Goal: Transaction & Acquisition: Download file/media

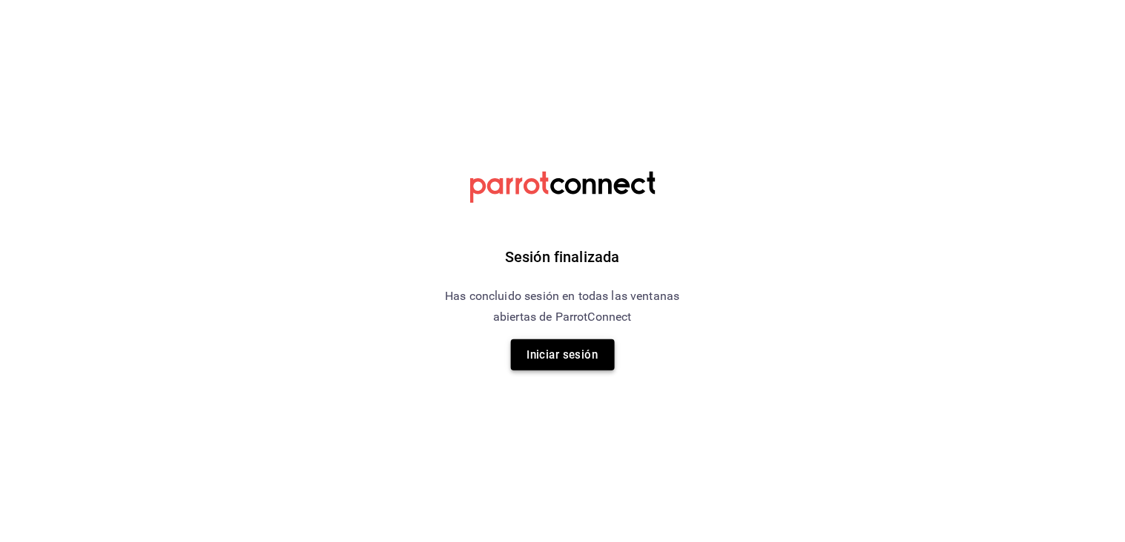
click at [556, 351] on button "Iniciar sesión" at bounding box center [563, 354] width 104 height 31
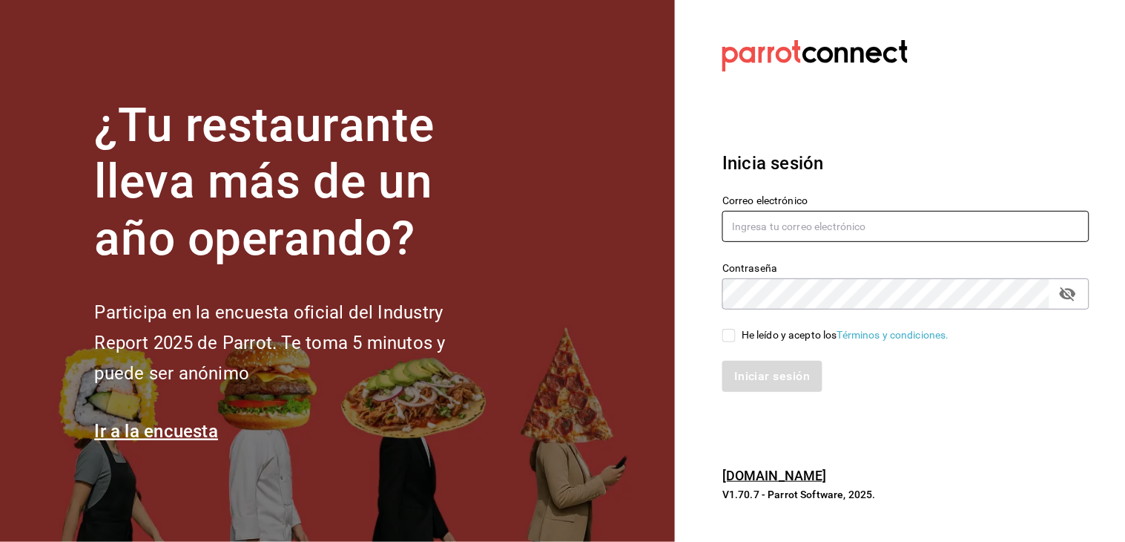
type input "[EMAIL_ADDRESS][DOMAIN_NAME]"
click at [738, 337] on span "He leído y acepto los Términos y condiciones." at bounding box center [843, 335] width 214 height 16
click at [736, 337] on input "He leído y acepto los Términos y condiciones." at bounding box center [729, 335] width 13 height 13
checkbox input "true"
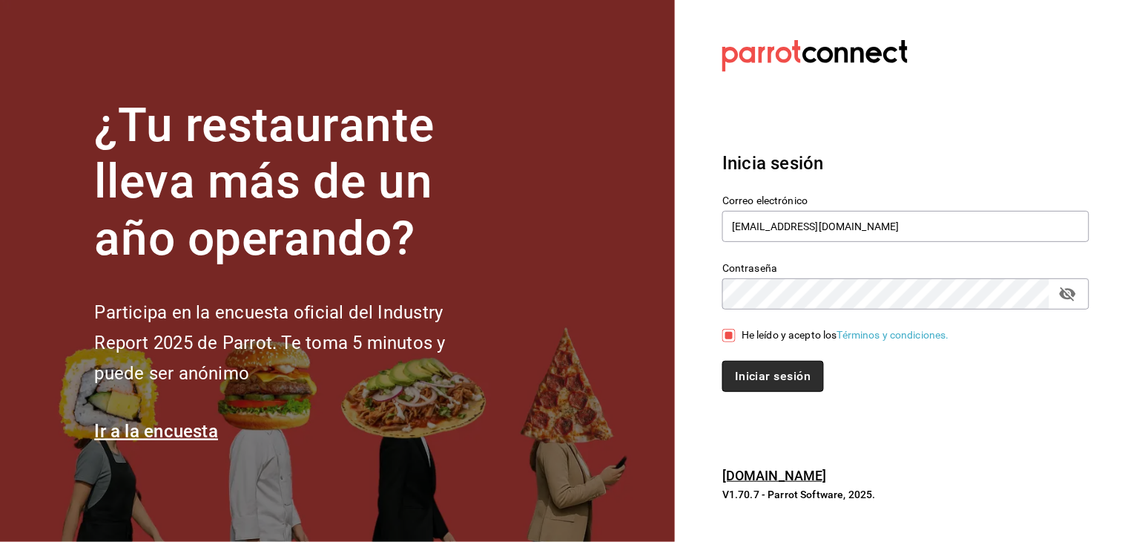
click at [746, 375] on button "Iniciar sesión" at bounding box center [773, 376] width 101 height 31
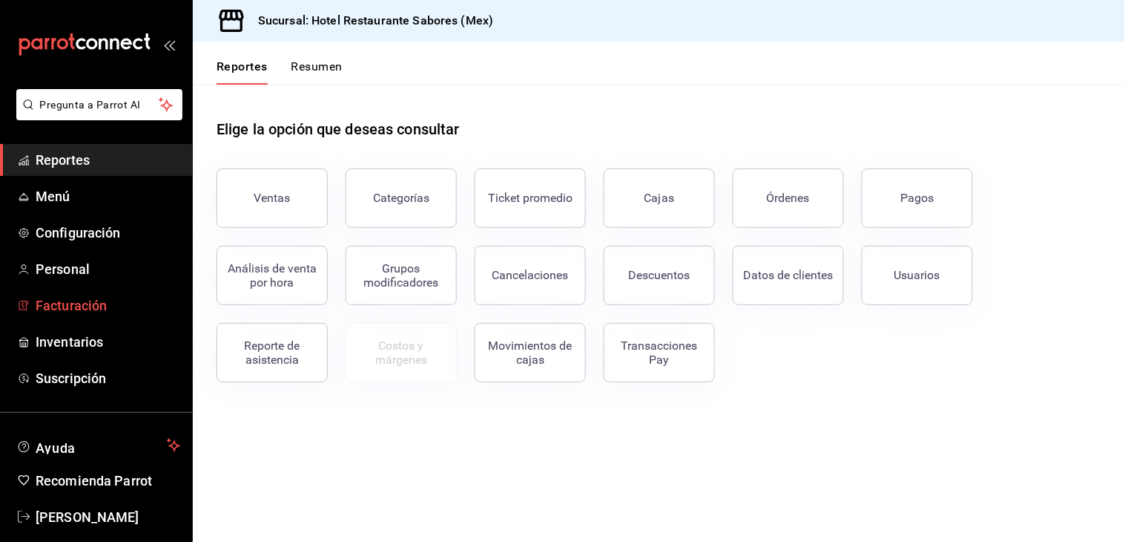
click at [65, 307] on span "Facturación" at bounding box center [108, 305] width 145 height 20
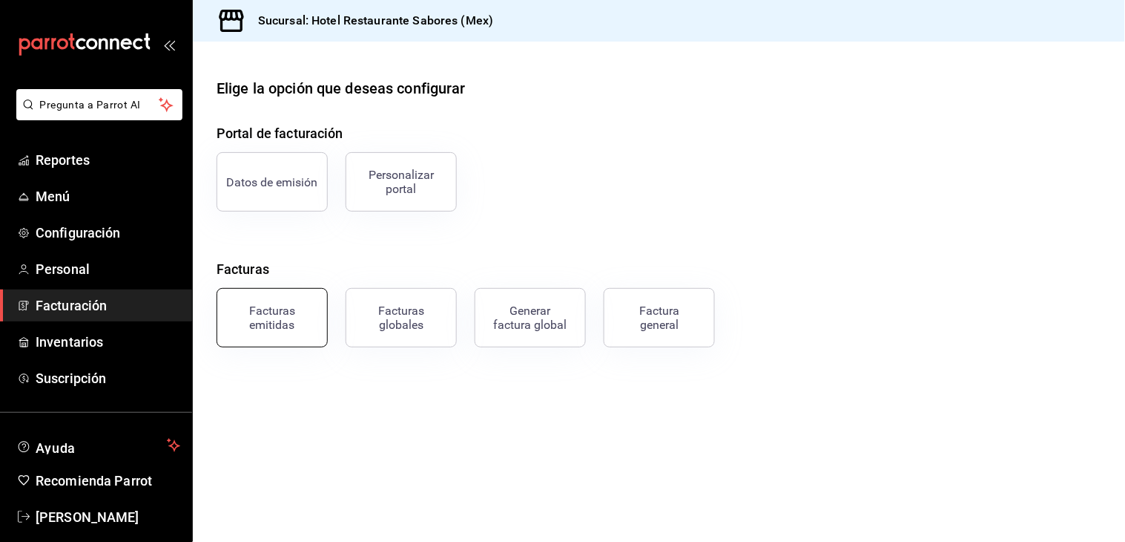
click at [276, 324] on div "Facturas emitidas" at bounding box center [272, 317] width 92 height 28
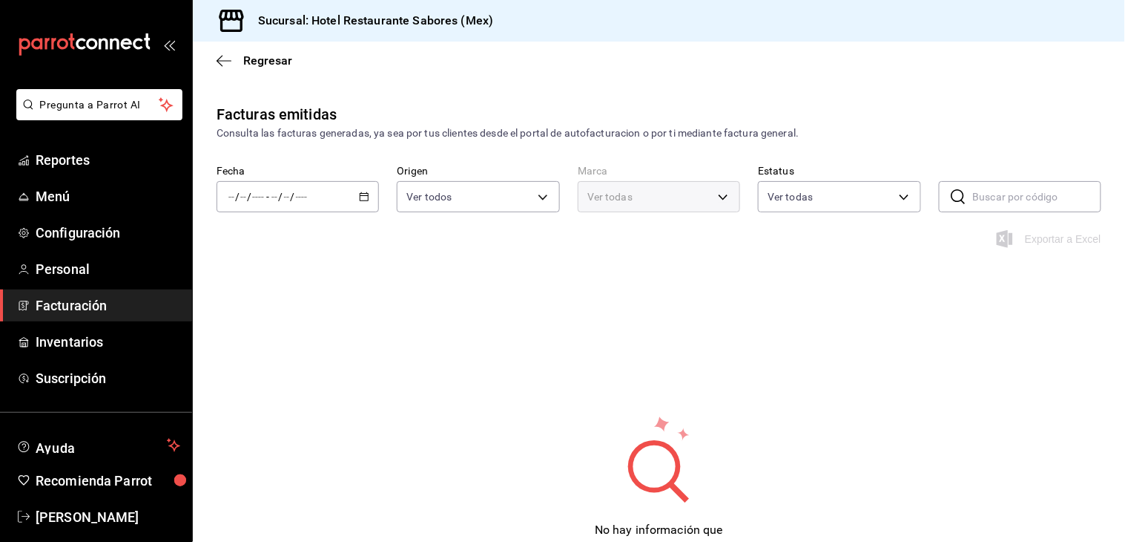
type input "ORDER_INVOICE,GENERAL_INVOICE"
type input "ACTIVE,PENDING_CANCELLATION,CANCELLED,PRE_CANCELLED"
type input "2e6557ac-cab5-4bef-80a7-85307e3b3034"
click at [983, 202] on input "text" at bounding box center [1037, 197] width 128 height 30
type input "4"
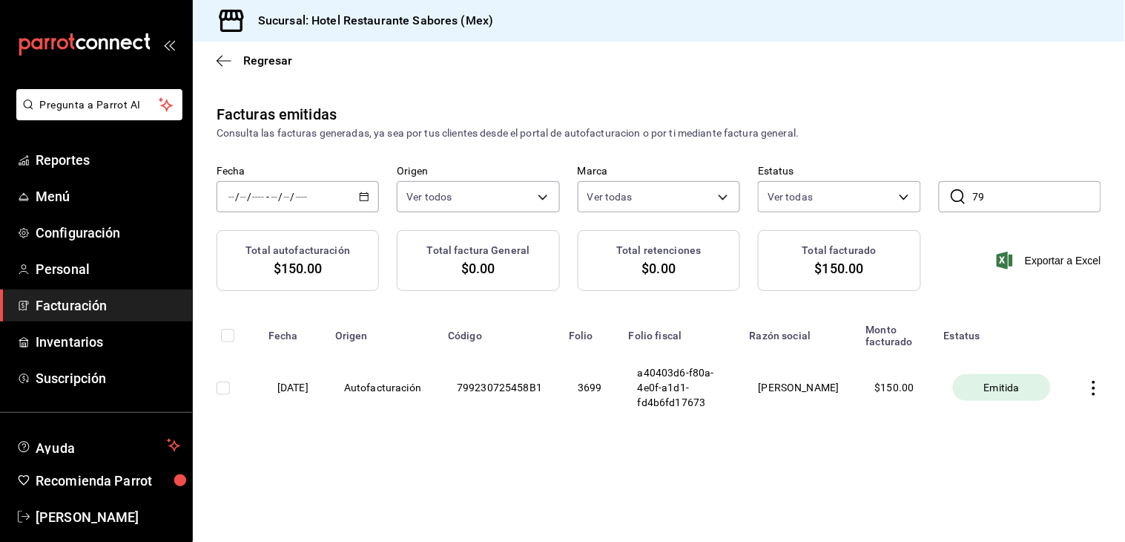
type input "7"
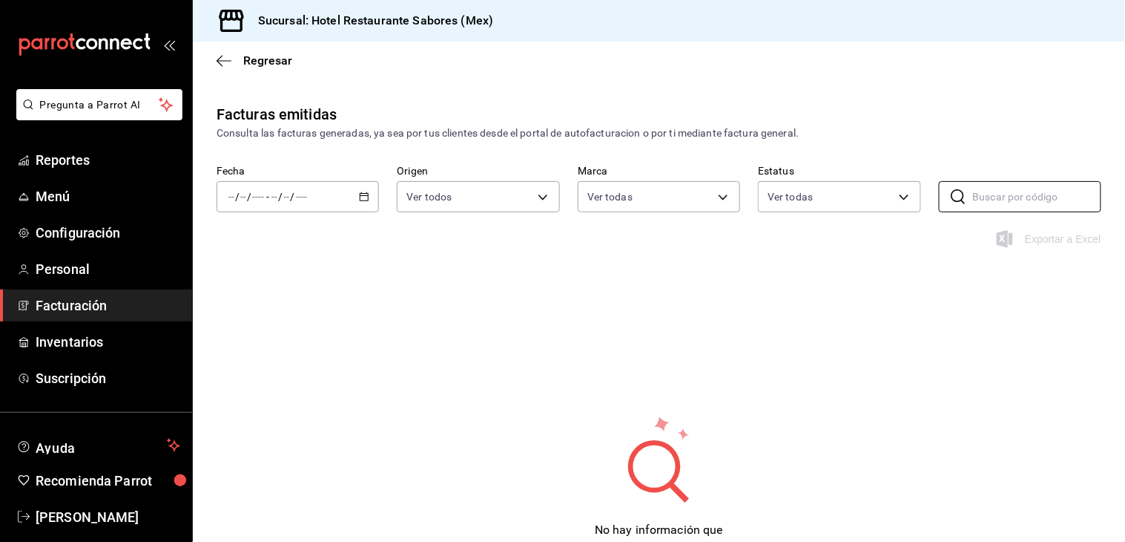
click at [361, 198] on icon "button" at bounding box center [364, 196] width 10 height 10
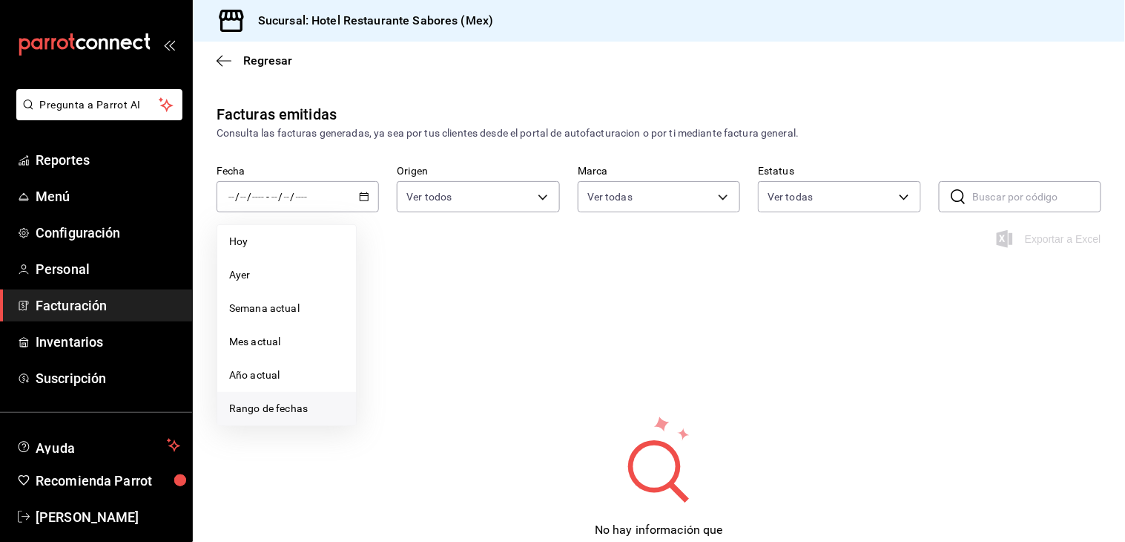
click at [267, 409] on span "Rango de fechas" at bounding box center [286, 409] width 115 height 16
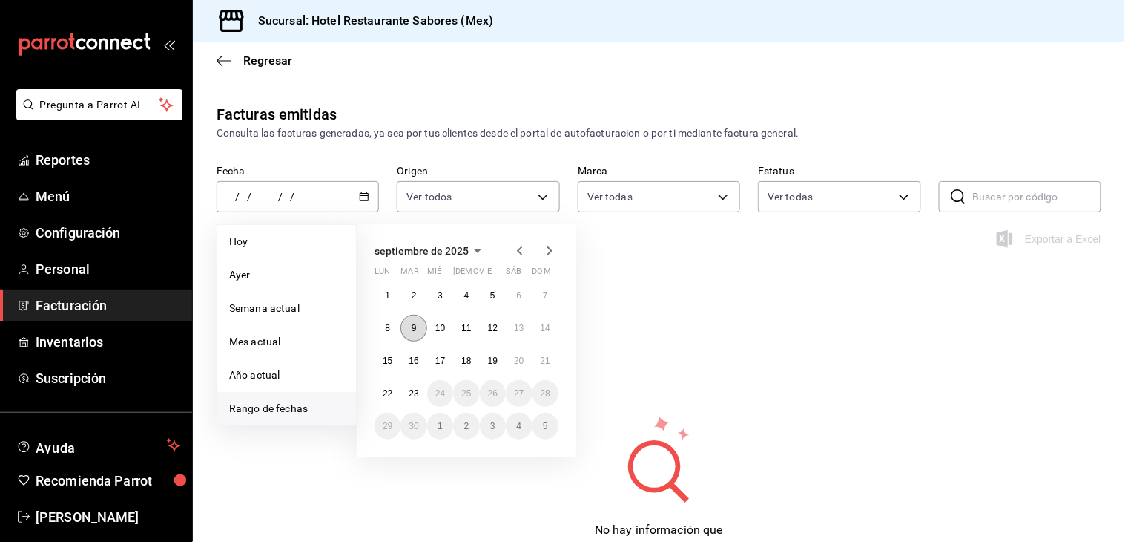
click at [418, 329] on button "9" at bounding box center [414, 328] width 26 height 27
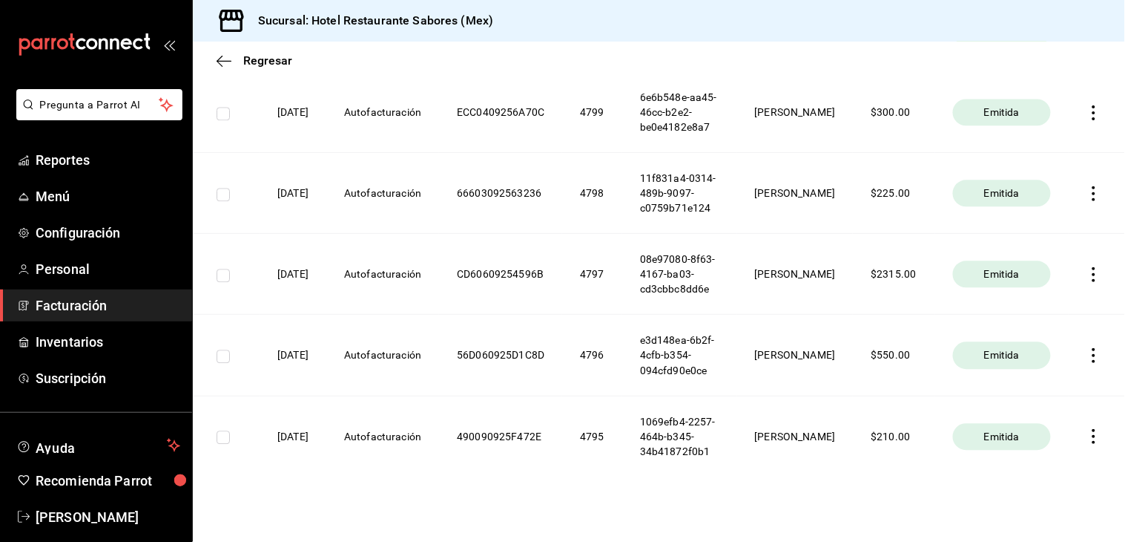
scroll to position [885, 0]
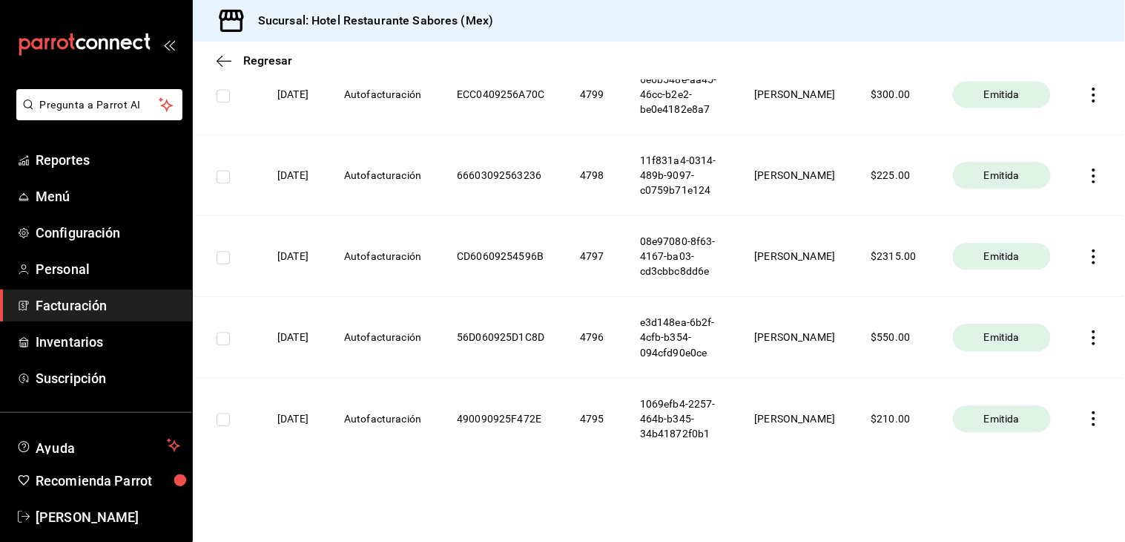
click at [1087, 102] on icon "button" at bounding box center [1094, 95] width 15 height 15
click at [220, 184] on div at bounding box center [562, 271] width 1125 height 542
click at [220, 102] on input "checkbox" at bounding box center [223, 95] width 13 height 13
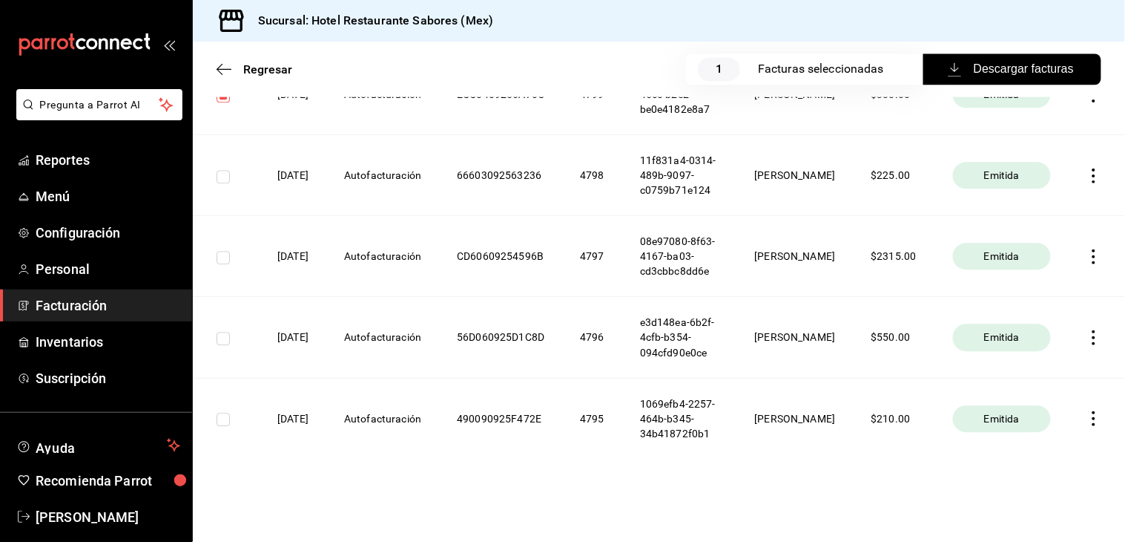
scroll to position [901, 0]
click at [220, 102] on input "checkbox" at bounding box center [223, 95] width 13 height 13
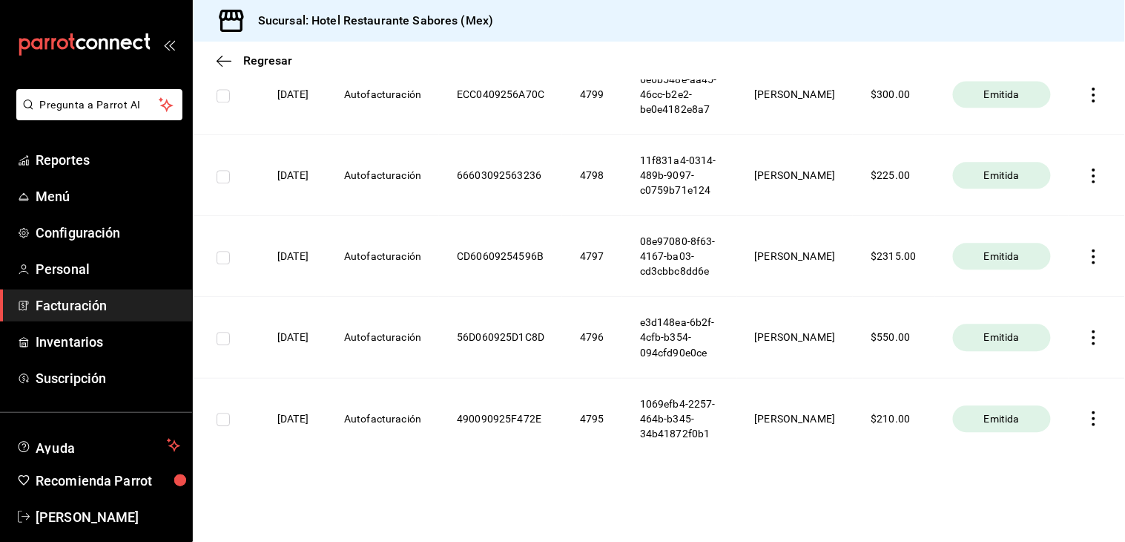
scroll to position [885, 0]
click at [1087, 102] on icon "button" at bounding box center [1094, 95] width 15 height 15
click at [223, 182] on div at bounding box center [562, 271] width 1125 height 542
click at [223, 102] on input "checkbox" at bounding box center [223, 95] width 13 height 13
checkbox input "true"
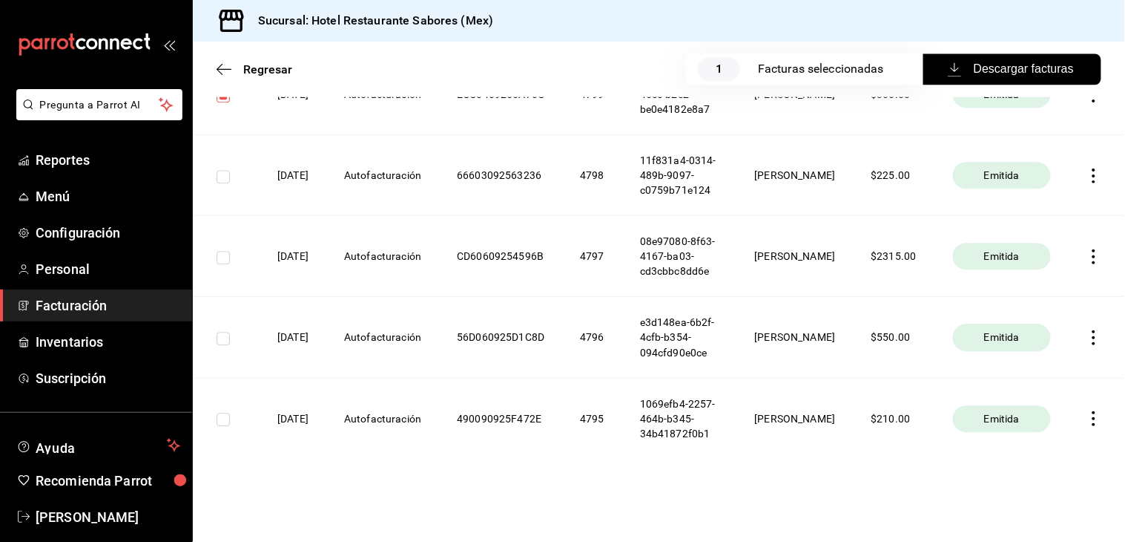
scroll to position [901, 0]
click at [961, 67] on span "Descargar facturas" at bounding box center [1012, 69] width 123 height 18
